Goal: Information Seeking & Learning: Learn about a topic

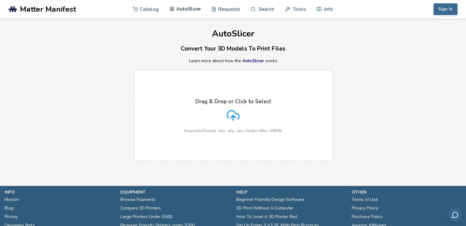
click at [187, 8] on link "AutoSlicer" at bounding box center [185, 9] width 32 height 18
click at [237, 117] on icon at bounding box center [233, 115] width 13 height 13
click at [0, 0] on input "Drag & Drop or Click to Select Supported format: .stls, .obj, .zips, folders (M…" at bounding box center [0, 0] width 0 height 0
click at [457, 8] on header ".cls-1, .cls-2, .cls-3 { stroke-width: 0px; } .cls-2 { fill: #1d1e56; } .cls-3 …" at bounding box center [233, 9] width 466 height 18
click at [450, 9] on button "Sign In" at bounding box center [445, 9] width 24 height 12
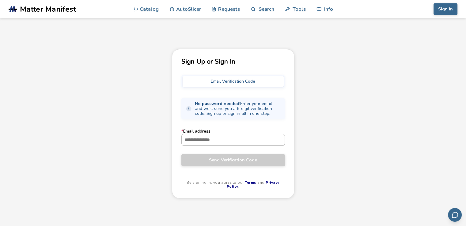
click at [227, 140] on input "* Email address" at bounding box center [233, 139] width 103 height 11
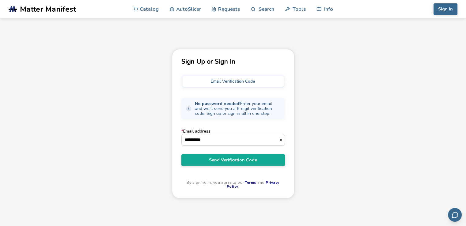
type input "**********"
click at [317, 90] on div "**********" at bounding box center [233, 153] width 466 height 209
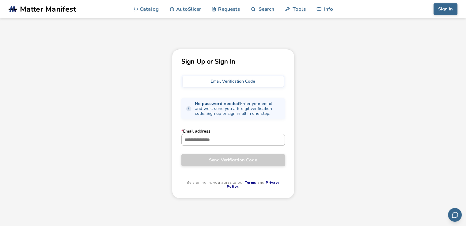
click at [228, 139] on input "* Email address" at bounding box center [233, 139] width 103 height 11
click at [223, 135] on input "* Email address" at bounding box center [233, 139] width 103 height 11
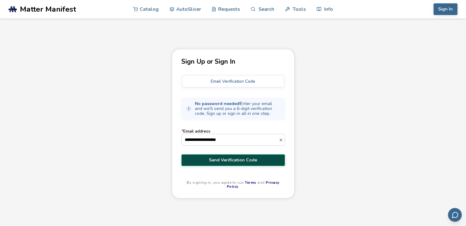
type input "**********"
click at [216, 158] on span "Send Verification Code" at bounding box center [233, 160] width 94 height 5
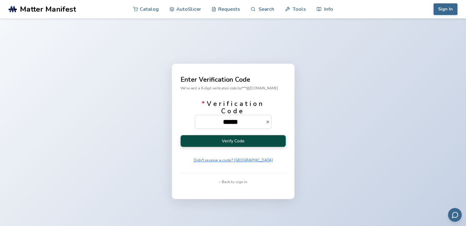
type input "******"
click at [254, 142] on button "Verify Code" at bounding box center [232, 141] width 105 height 12
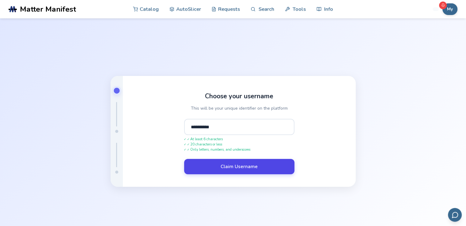
type input "**********"
click at [235, 163] on button "Claim Username" at bounding box center [239, 166] width 110 height 15
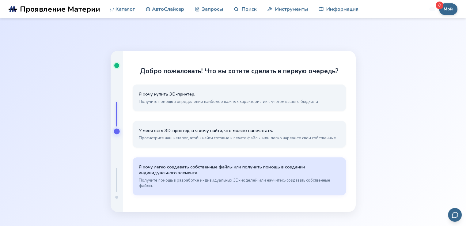
click at [232, 172] on span "Я хочу легко создавать собственные файлы или получить помощь в создании индивид…" at bounding box center [239, 170] width 201 height 12
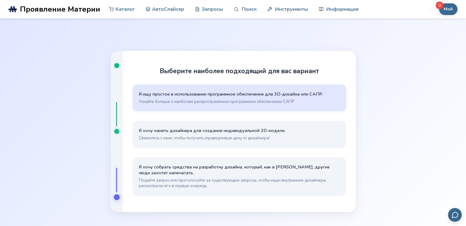
click at [170, 95] on font "Я ищу простое в использовании программное обеспечение для 3D-дизайна или САПР." at bounding box center [231, 94] width 184 height 6
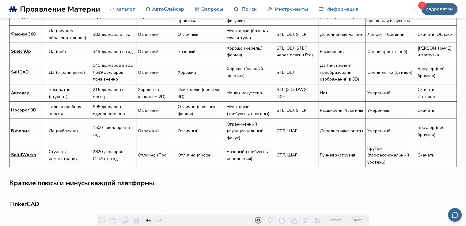
scroll to position [398, 0]
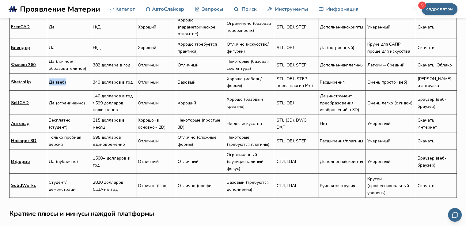
drag, startPoint x: 48, startPoint y: 74, endPoint x: 85, endPoint y: 74, distance: 36.7
click at [83, 74] on td "Да (веб)" at bounding box center [69, 81] width 44 height 17
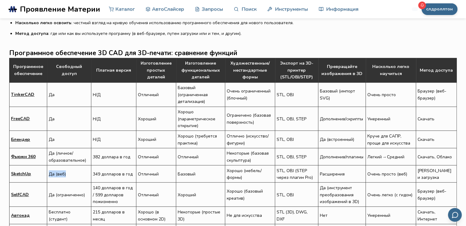
scroll to position [275, 0]
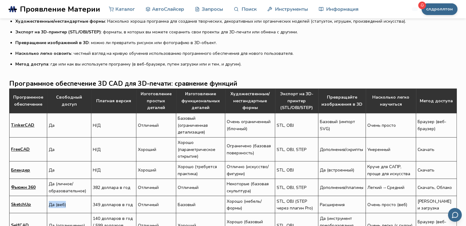
click at [29, 122] on font "TinkerCAD" at bounding box center [22, 125] width 23 height 6
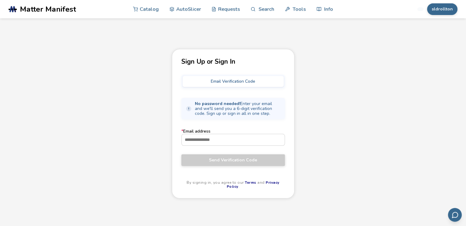
click at [410, 46] on main "Sign Up or Sign In Email Verification Code No password needed! Enter your email…" at bounding box center [233, 129] width 466 height 258
click at [258, 137] on input "* Email address" at bounding box center [233, 139] width 103 height 11
click at [174, 5] on link "AutoSlicer" at bounding box center [185, 9] width 32 height 18
